Goal: Find specific page/section: Find specific page/section

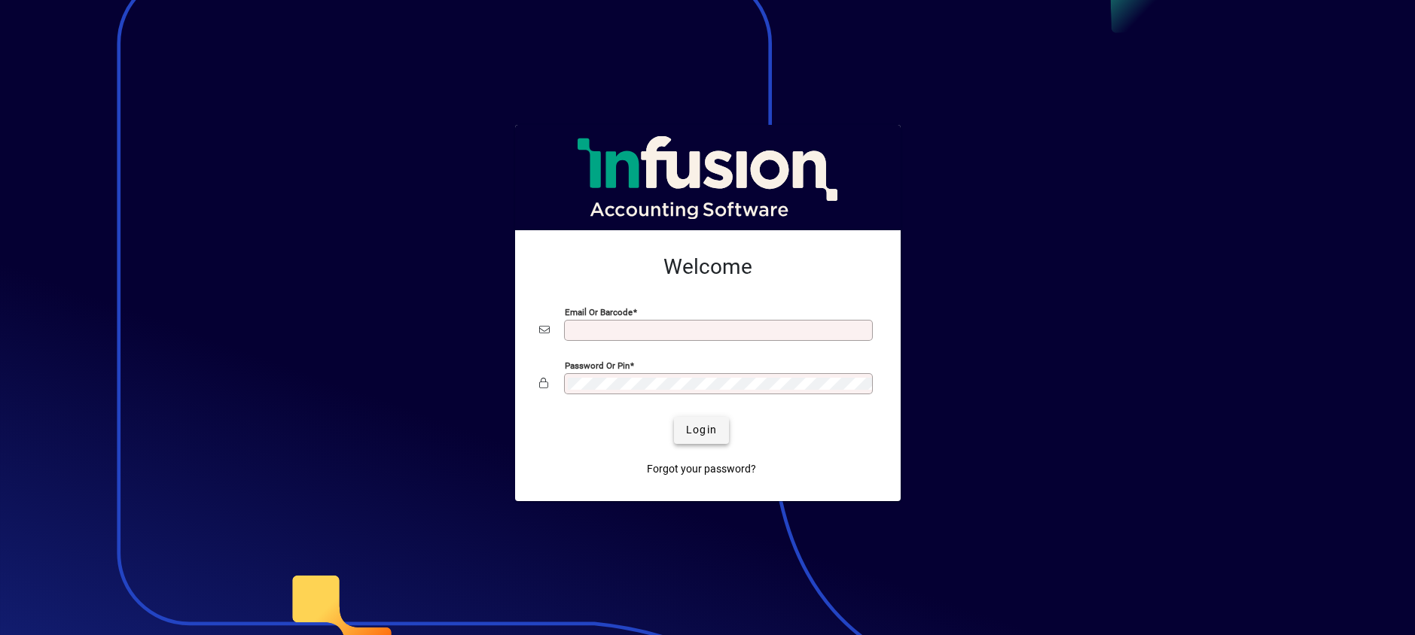
type input "**********"
click at [702, 429] on span "Login" at bounding box center [701, 430] width 31 height 16
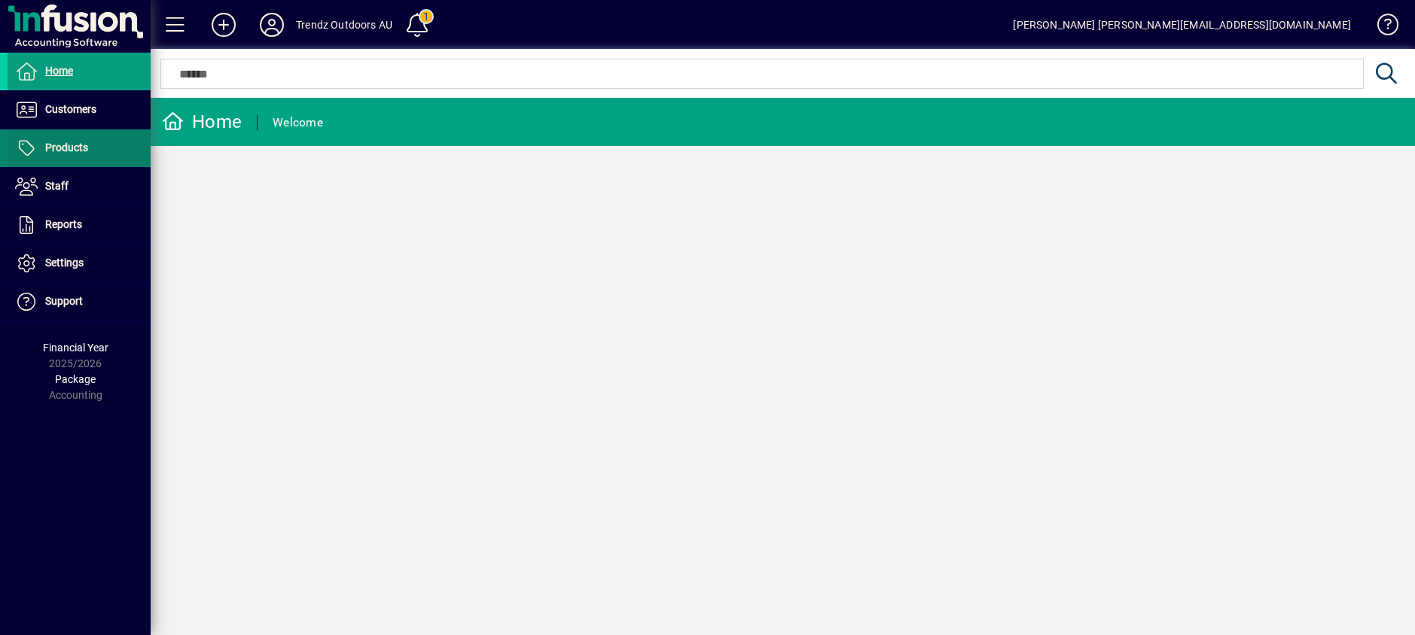
click at [75, 150] on span "Products" at bounding box center [66, 148] width 43 height 12
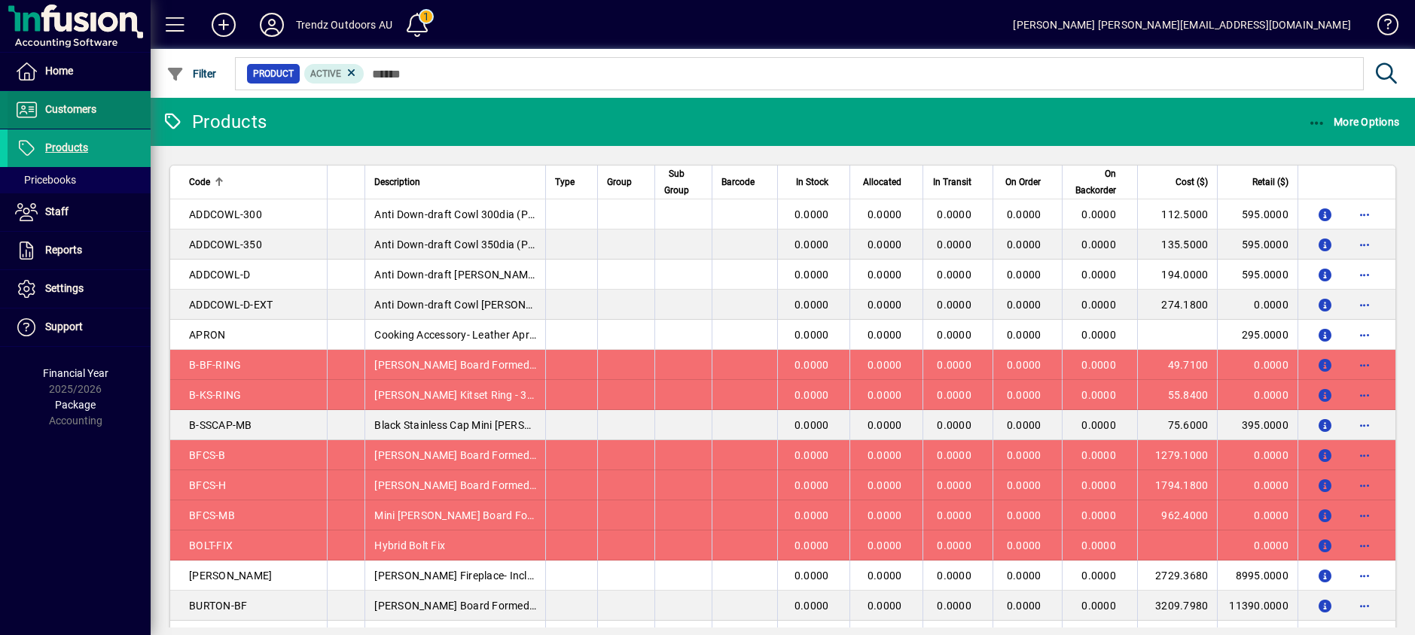
click at [67, 108] on span "Customers" at bounding box center [70, 109] width 51 height 12
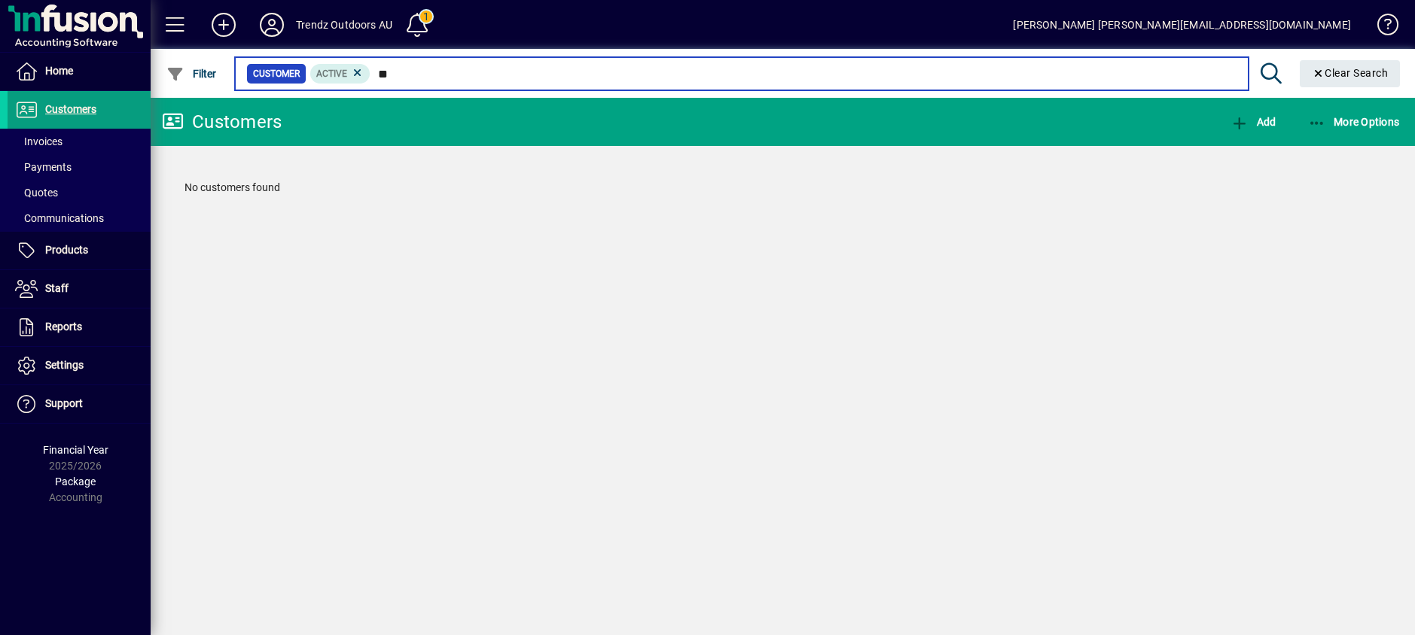
type input "*"
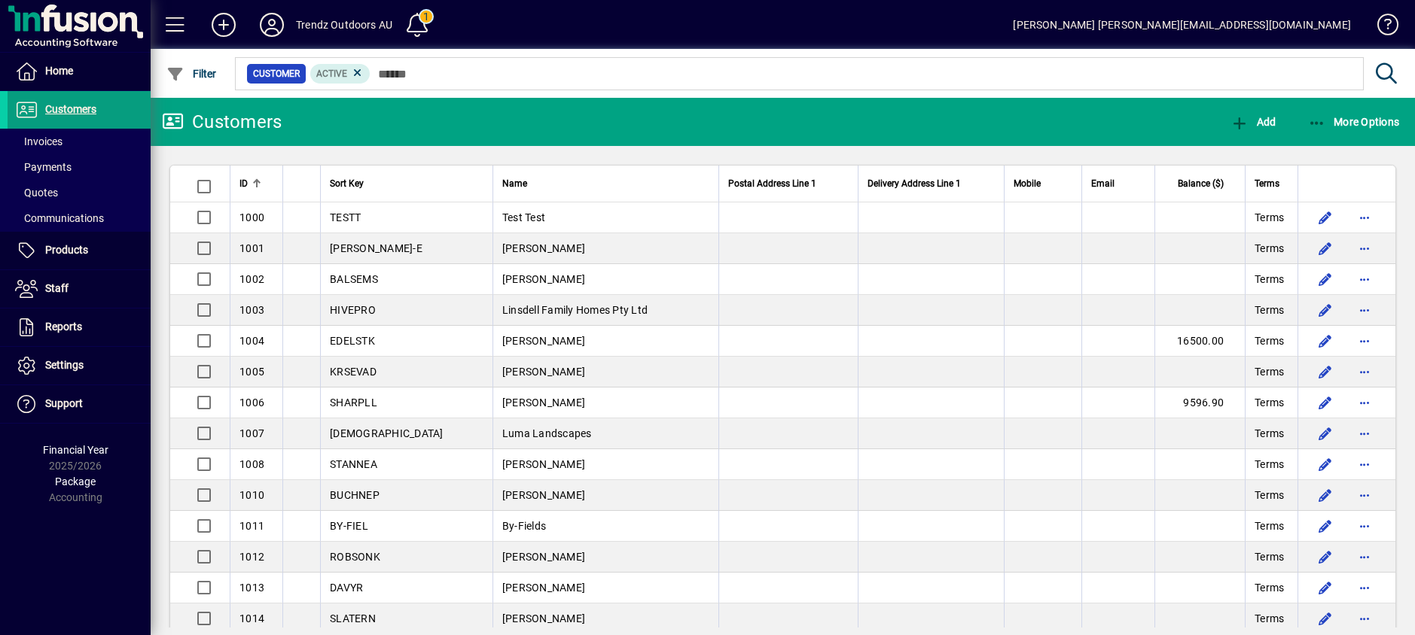
click at [353, 26] on div "Trendz Outdoors AU" at bounding box center [344, 25] width 96 height 24
click at [273, 26] on icon at bounding box center [272, 25] width 30 height 24
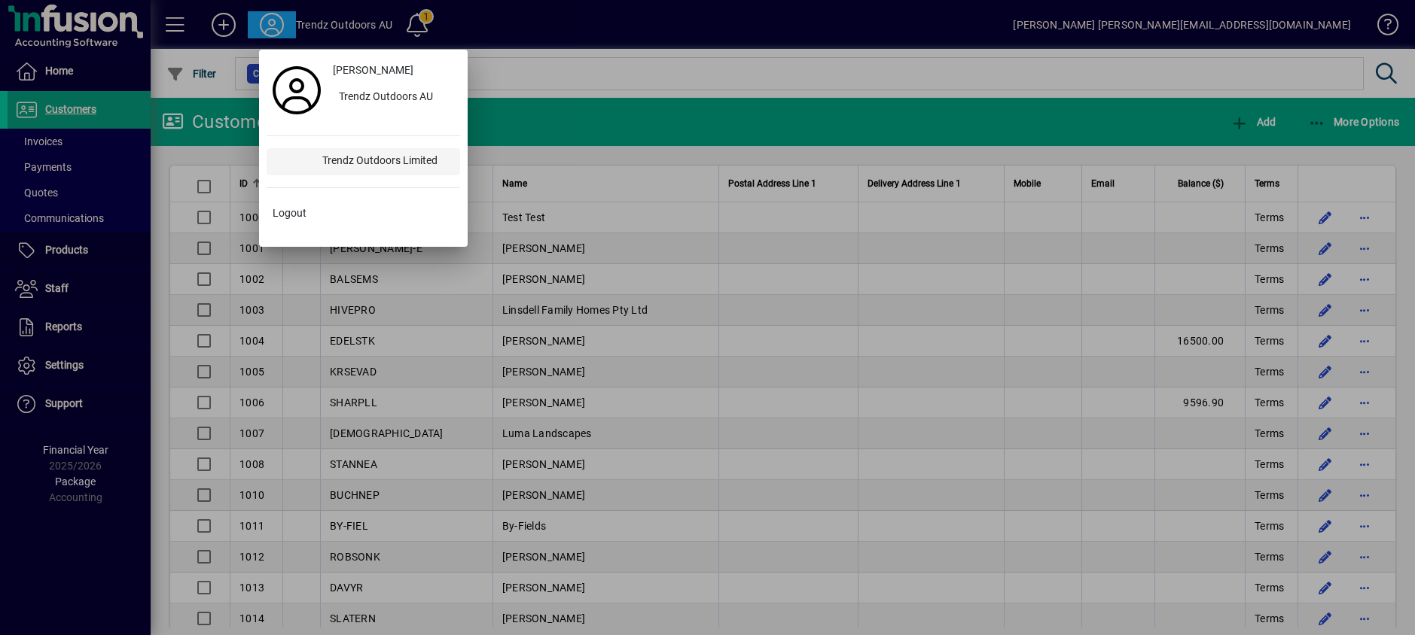
click at [370, 162] on div "Trendz Outdoors Limited" at bounding box center [385, 161] width 150 height 27
